Goal: Transaction & Acquisition: Subscribe to service/newsletter

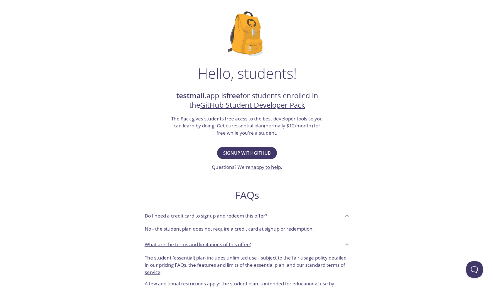
scroll to position [31, 0]
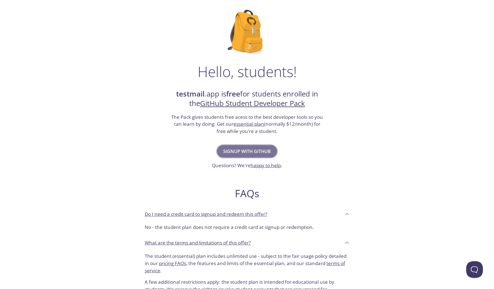
click at [243, 151] on span "Signup with GitHub" at bounding box center [247, 151] width 48 height 8
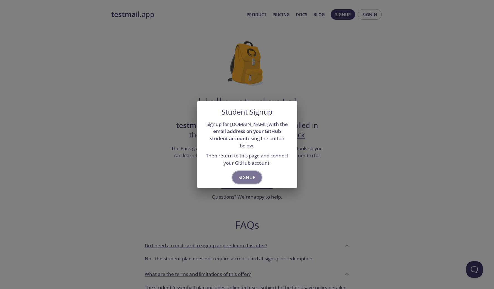
click at [250, 174] on span "Signup" at bounding box center [246, 178] width 17 height 8
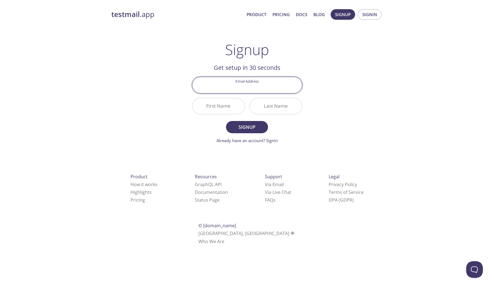
click at [319, 81] on div "testmail .app Product Pricing Docs Blog Signup Signin Signup Get setup in 30 se…" at bounding box center [247, 133] width 285 height 255
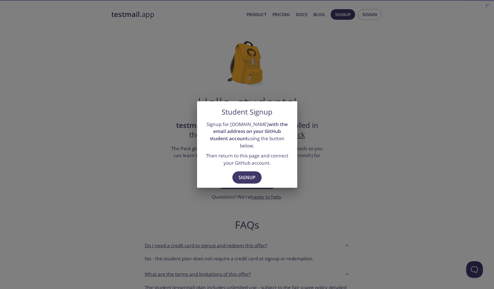
click at [362, 137] on div "Student Signup Signup for [DOMAIN_NAME] with the email address on your GitHub s…" at bounding box center [247, 144] width 494 height 289
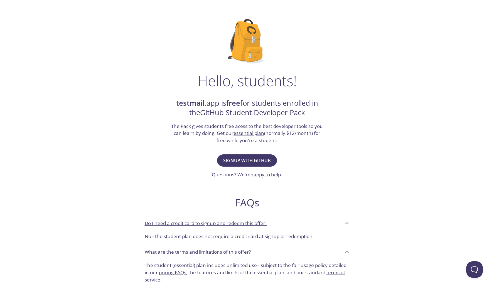
scroll to position [30, 0]
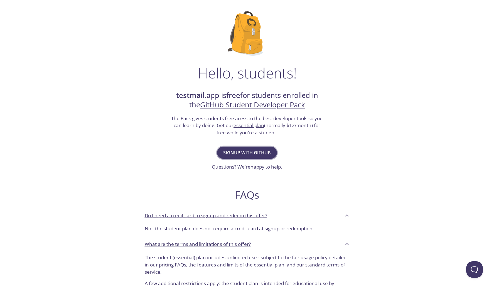
click at [243, 155] on span "Signup with GitHub" at bounding box center [247, 153] width 48 height 8
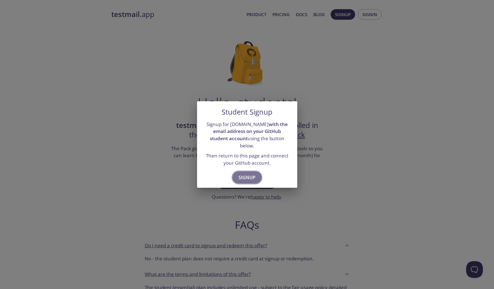
click at [245, 174] on span "Signup" at bounding box center [246, 178] width 17 height 8
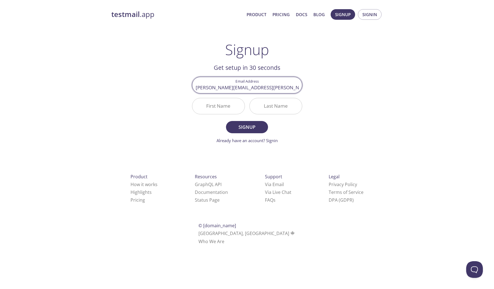
type input "[PERSON_NAME][EMAIL_ADDRESS][PERSON_NAME][DOMAIN_NAME]"
type input "Andrrei"
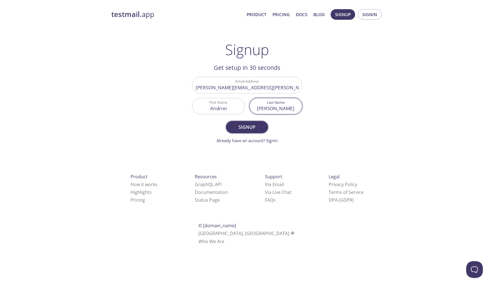
type input "[PERSON_NAME]"
click at [252, 128] on span "Signup" at bounding box center [246, 127] width 29 height 8
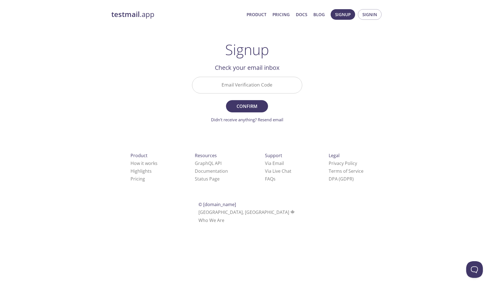
click at [235, 88] on input "Email Verification Code" at bounding box center [247, 85] width 110 height 16
paste input "MVSRCNZ"
type input "MVSRCNZ"
click at [243, 108] on span "Confirm" at bounding box center [246, 106] width 29 height 8
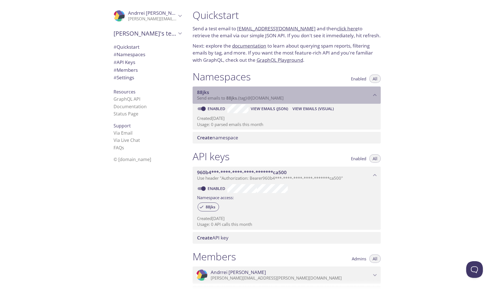
click at [301, 96] on p "Send emails to 88jks . {tag} @[DOMAIN_NAME]" at bounding box center [284, 98] width 174 height 6
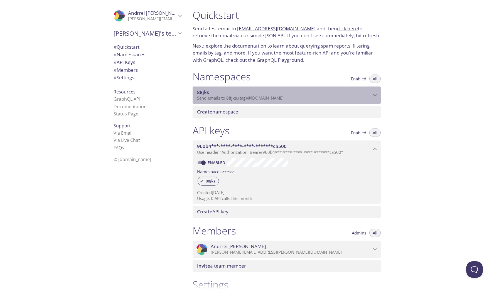
click at [301, 96] on p "Send emails to 88jks . {tag} @[DOMAIN_NAME]" at bounding box center [284, 98] width 174 height 6
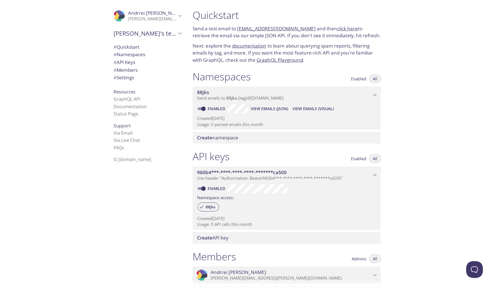
click at [242, 135] on span "Create namespace" at bounding box center [287, 138] width 181 height 6
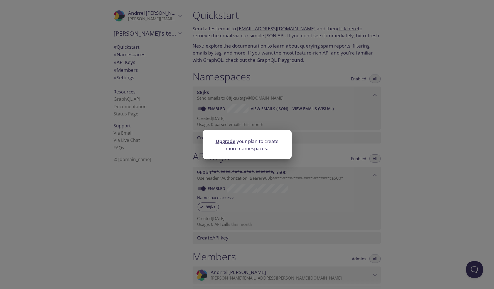
click at [314, 129] on div "Upgrade your plan to create more namespaces." at bounding box center [247, 144] width 494 height 289
